Goal: Entertainment & Leisure: Consume media (video, audio)

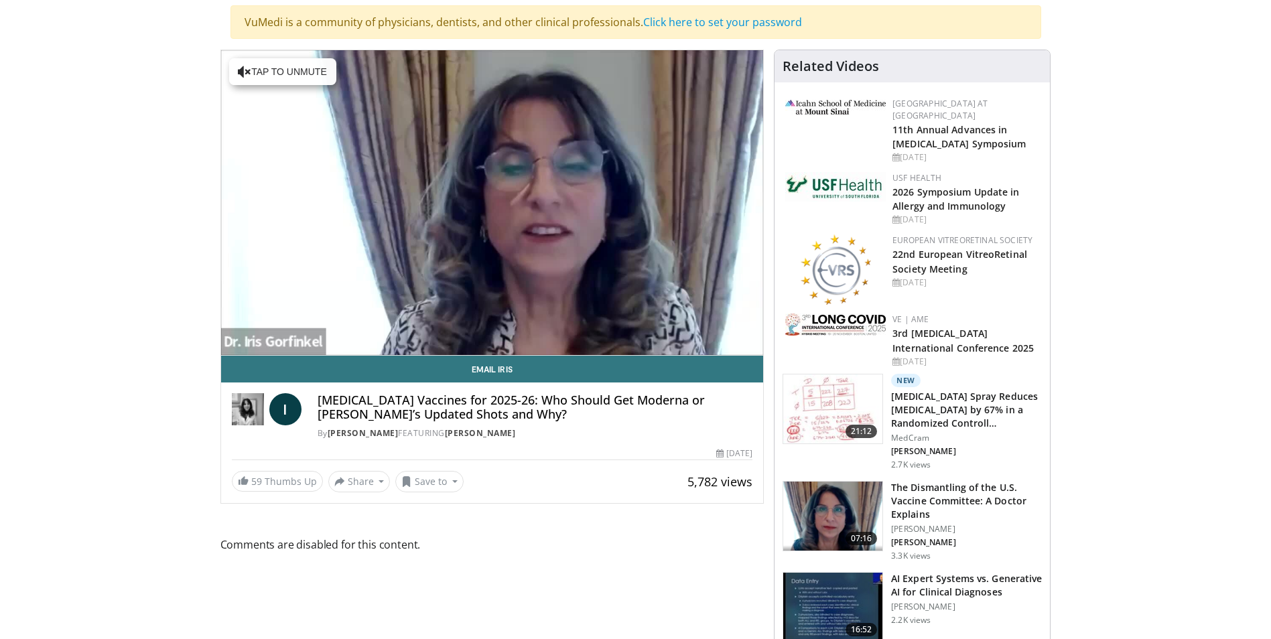
scroll to position [67, 0]
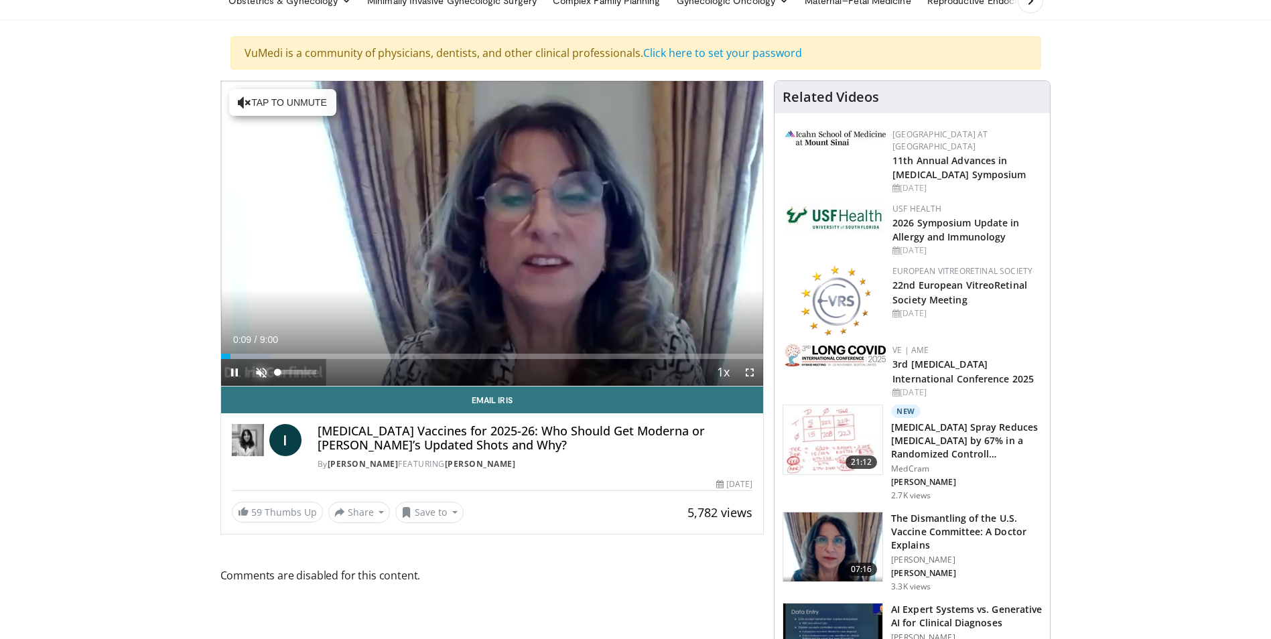
click at [258, 369] on span "Video Player" at bounding box center [261, 372] width 27 height 27
click at [299, 371] on div "54%" at bounding box center [297, 372] width 38 height 5
click at [294, 372] on div "Volume Level" at bounding box center [288, 372] width 21 height 5
click at [284, 373] on div "16%" at bounding box center [297, 372] width 38 height 5
click at [288, 373] on div "Volume Level" at bounding box center [282, 372] width 9 height 5
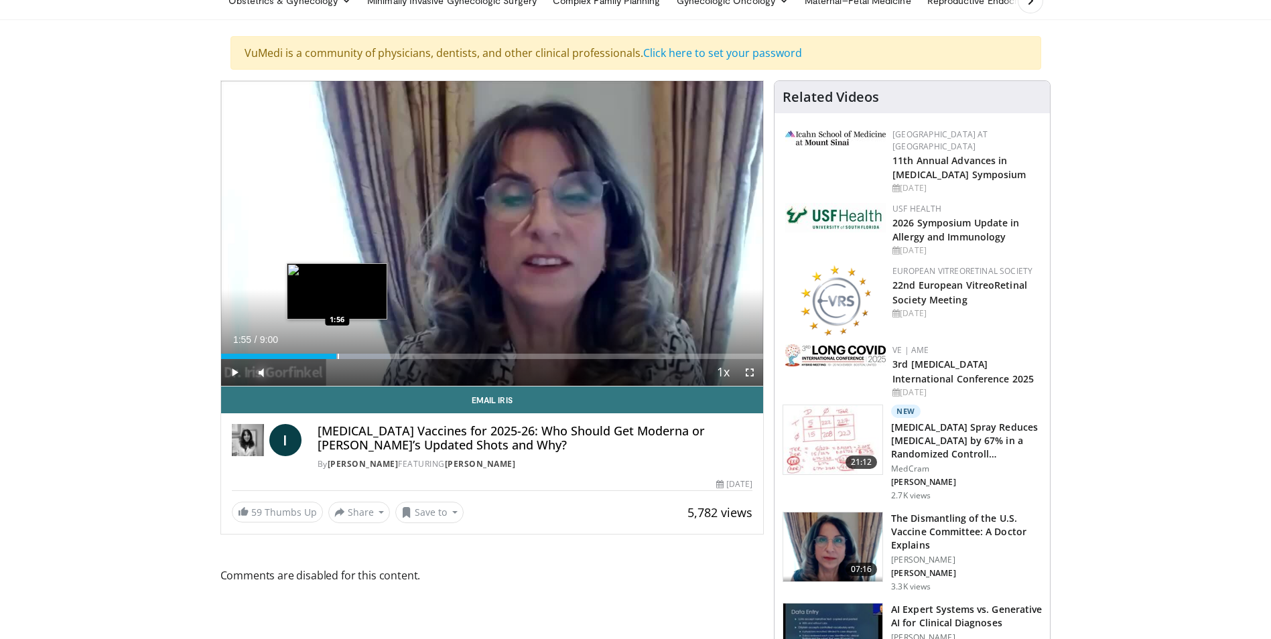
click at [338, 357] on div "Progress Bar" at bounding box center [338, 356] width 1 height 5
click at [349, 358] on div "Progress Bar" at bounding box center [349, 356] width 1 height 5
click at [357, 359] on div "Progress Bar" at bounding box center [357, 356] width 1 height 5
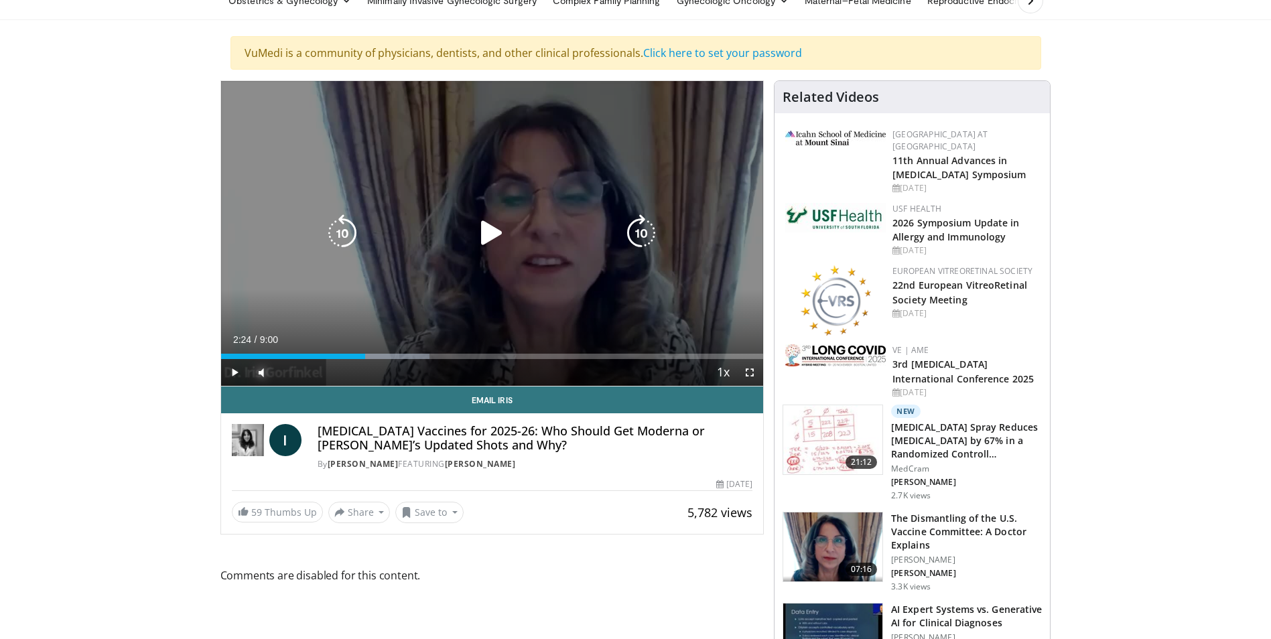
click at [365, 357] on div "Loaded : 38.51% 2:16 2:26" at bounding box center [492, 356] width 543 height 5
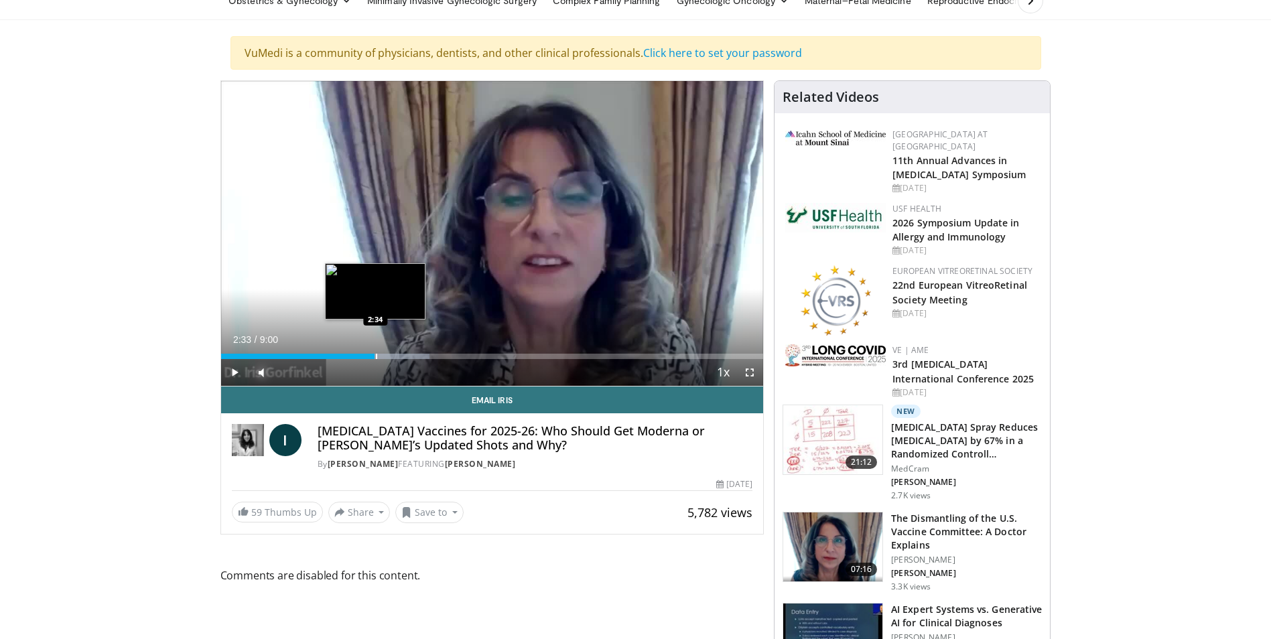
click at [376, 358] on div "Progress Bar" at bounding box center [376, 356] width 1 height 5
click at [386, 358] on div "Progress Bar" at bounding box center [386, 356] width 1 height 5
click at [398, 358] on div "Progress Bar" at bounding box center [398, 356] width 1 height 5
click at [411, 358] on div "Progress Bar" at bounding box center [411, 356] width 1 height 5
click at [422, 357] on div "Progress Bar" at bounding box center [422, 356] width 1 height 5
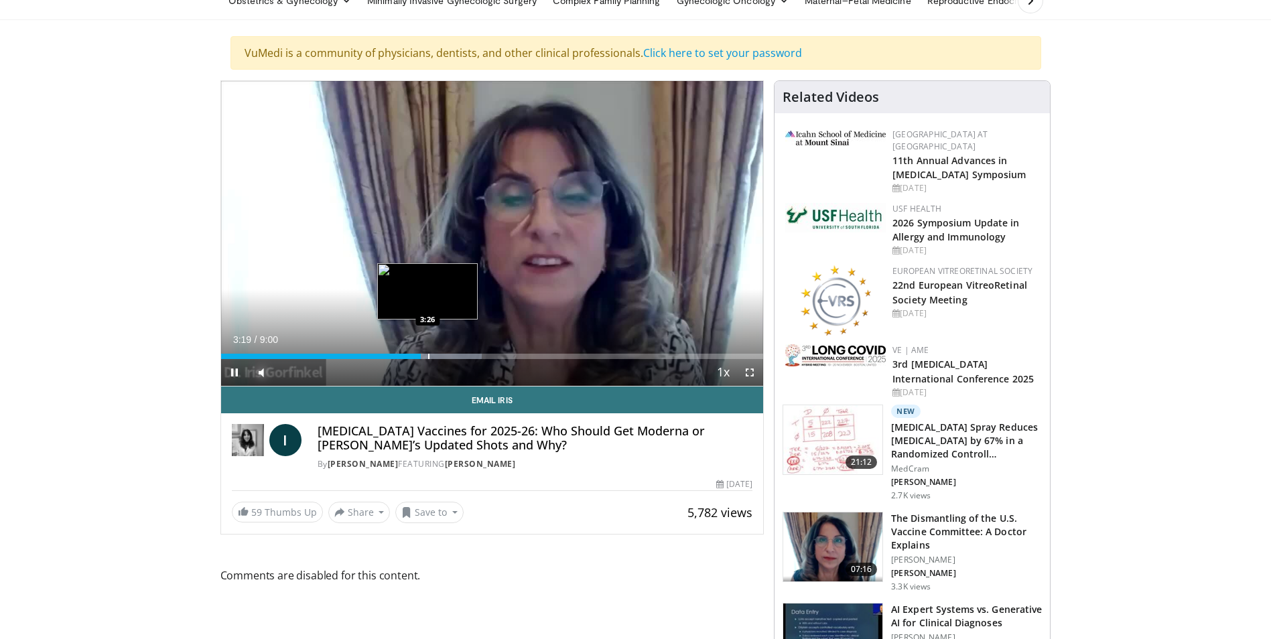
click at [430, 357] on div "Loaded : 48.08% 3:19 3:26" at bounding box center [492, 356] width 543 height 5
click at [436, 357] on div "Progress Bar" at bounding box center [436, 356] width 1 height 5
click at [445, 357] on div "Progress Bar" at bounding box center [444, 356] width 1 height 5
click at [455, 356] on div "Loaded : 53.18% 3:44 3:51" at bounding box center [492, 356] width 543 height 5
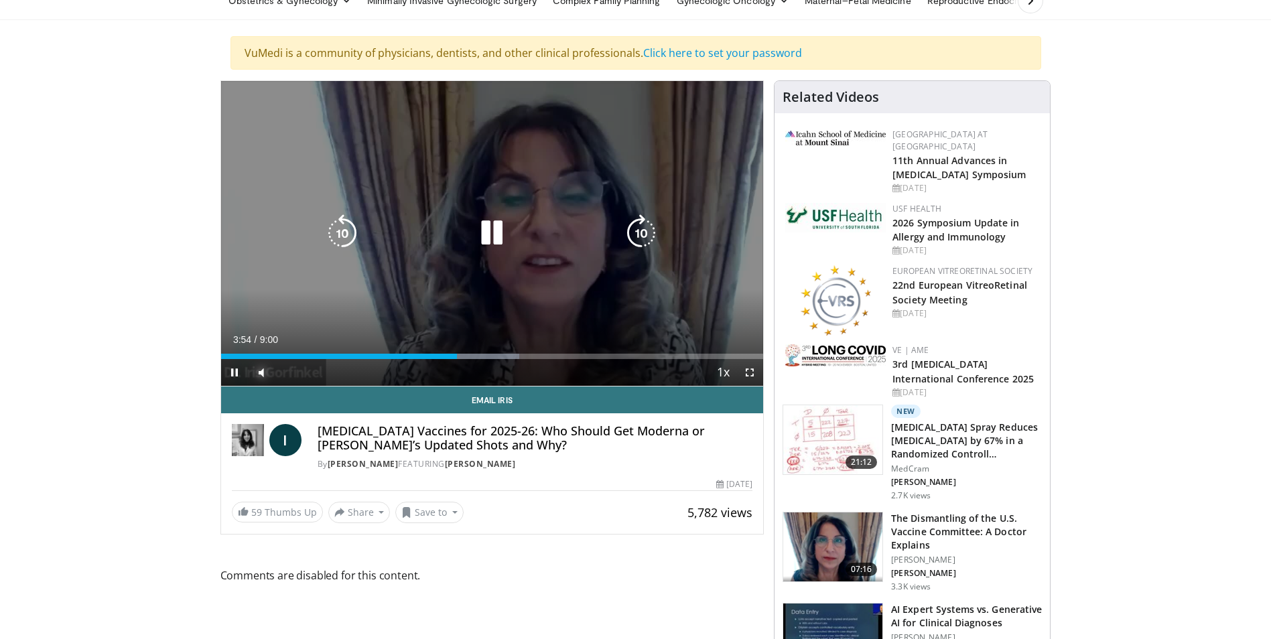
click at [464, 357] on div "Loaded : 55.02% 3:55 4:03" at bounding box center [492, 356] width 543 height 5
